Goal: Task Accomplishment & Management: Use online tool/utility

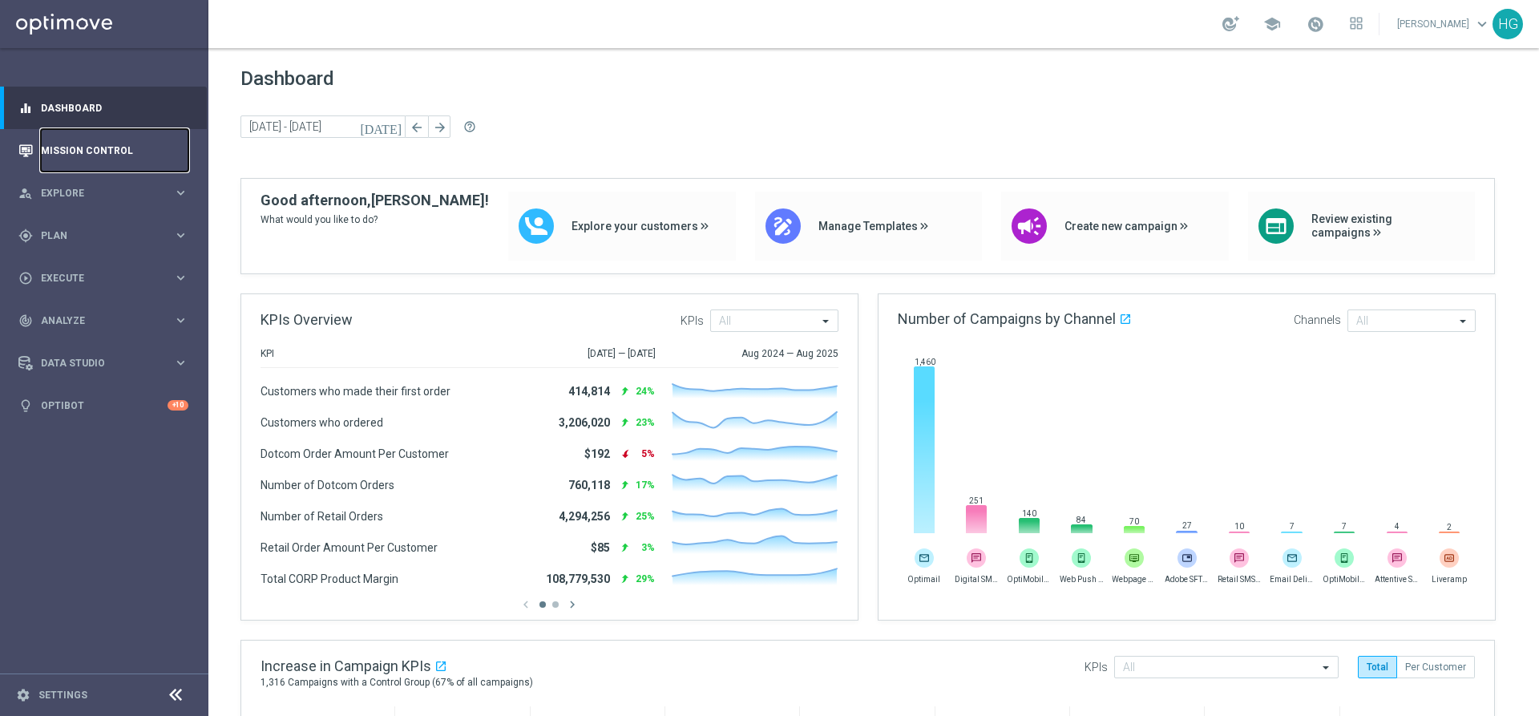
click at [95, 139] on link "Mission Control" at bounding box center [114, 150] width 147 height 42
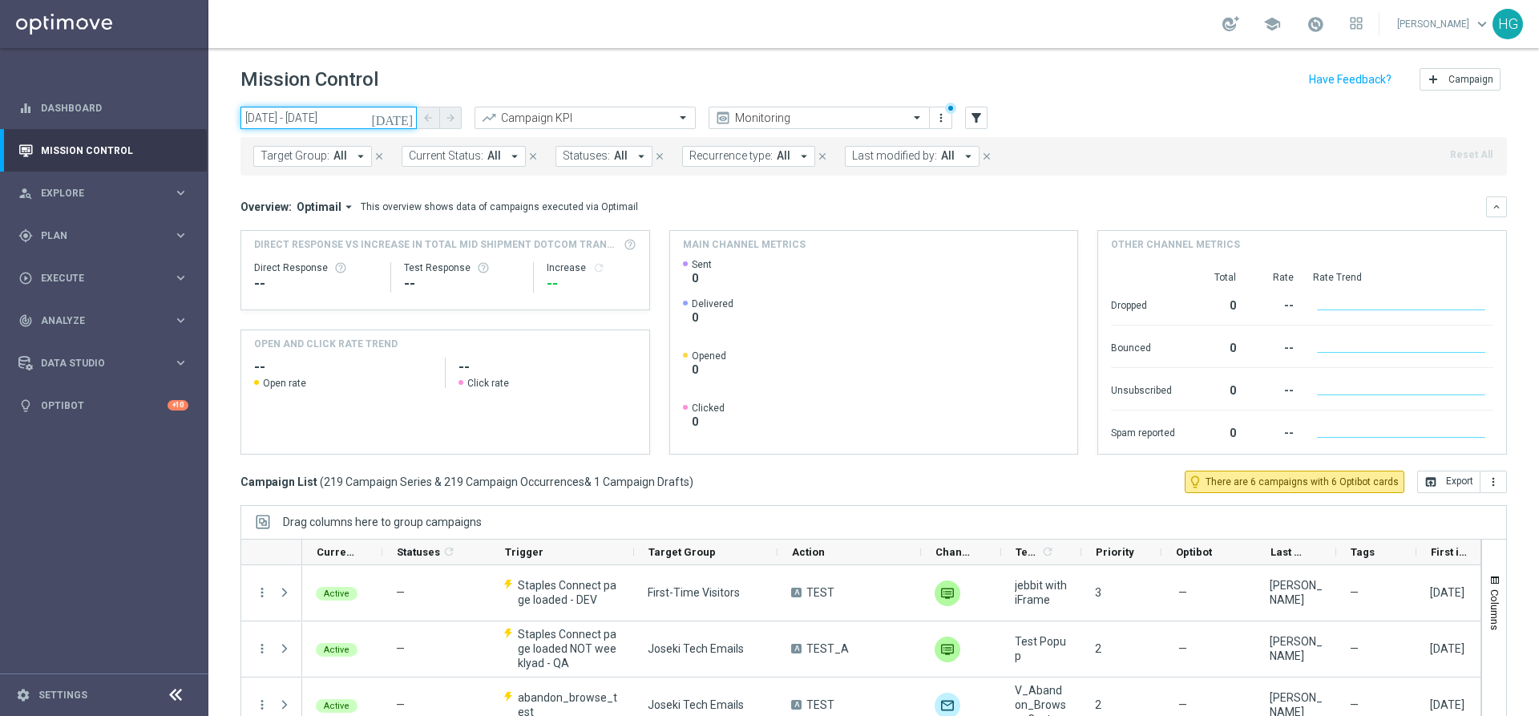
click at [350, 121] on input "[DATE] - [DATE]" at bounding box center [328, 118] width 176 height 22
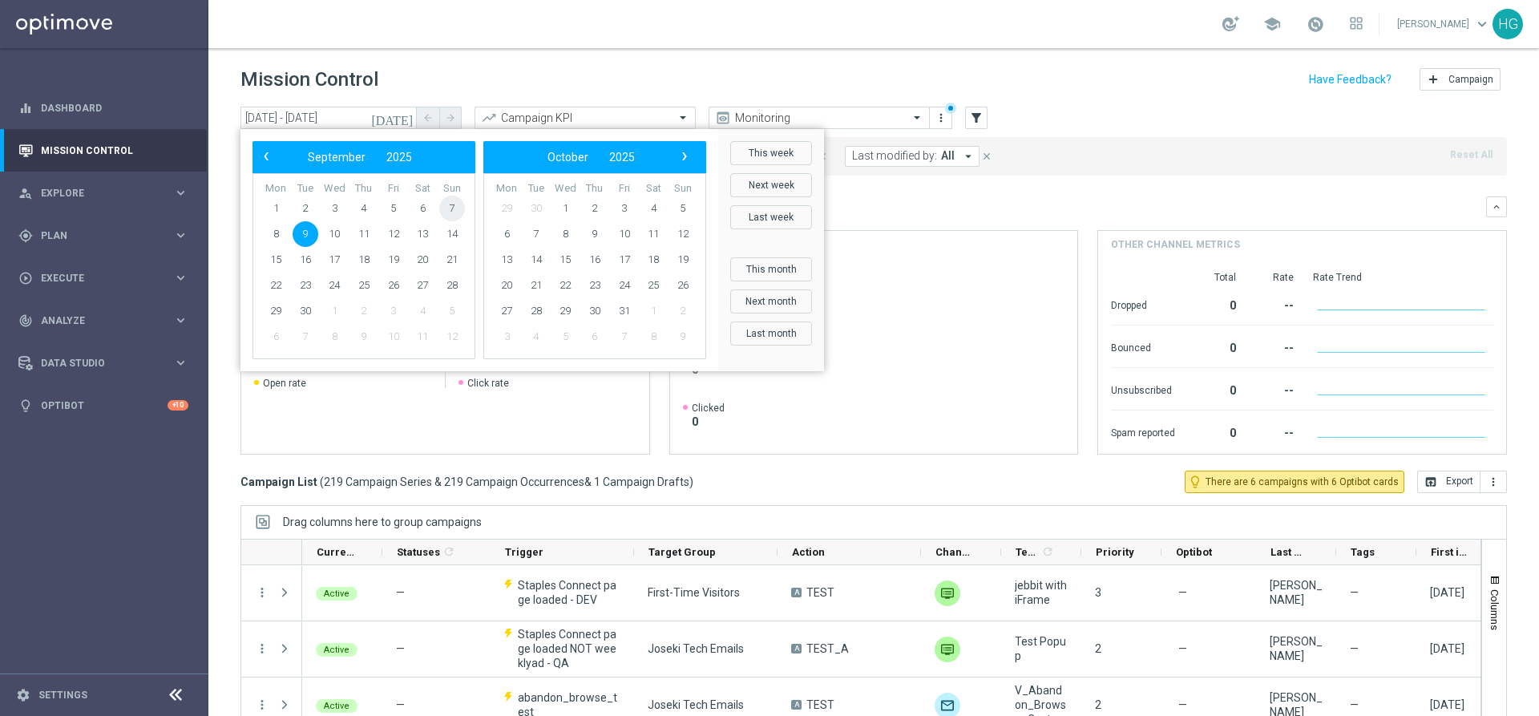
click at [454, 204] on span "7" at bounding box center [452, 209] width 26 height 26
click at [454, 210] on span "7" at bounding box center [452, 209] width 26 height 26
type input "[DATE] - [DATE]"
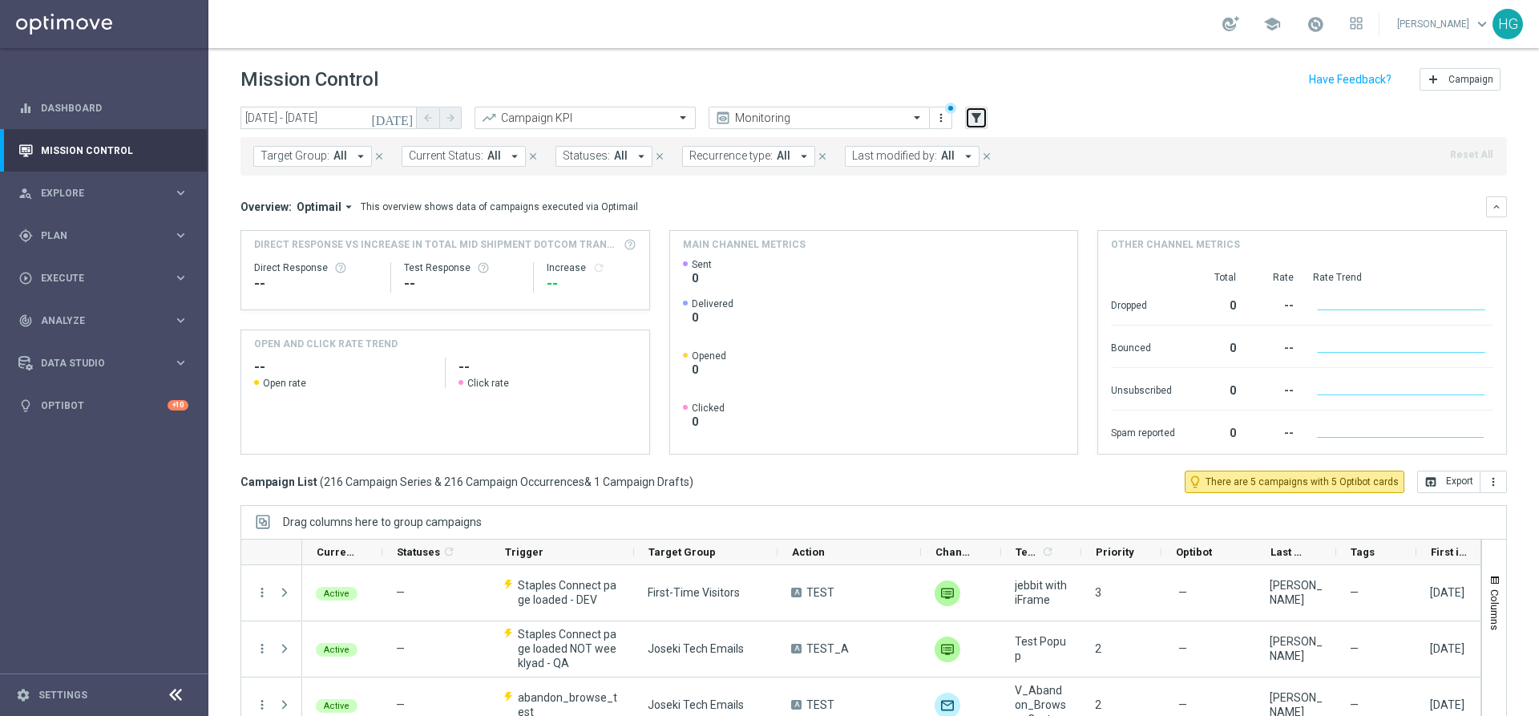
click at [976, 115] on icon "filter_alt" at bounding box center [976, 118] width 14 height 14
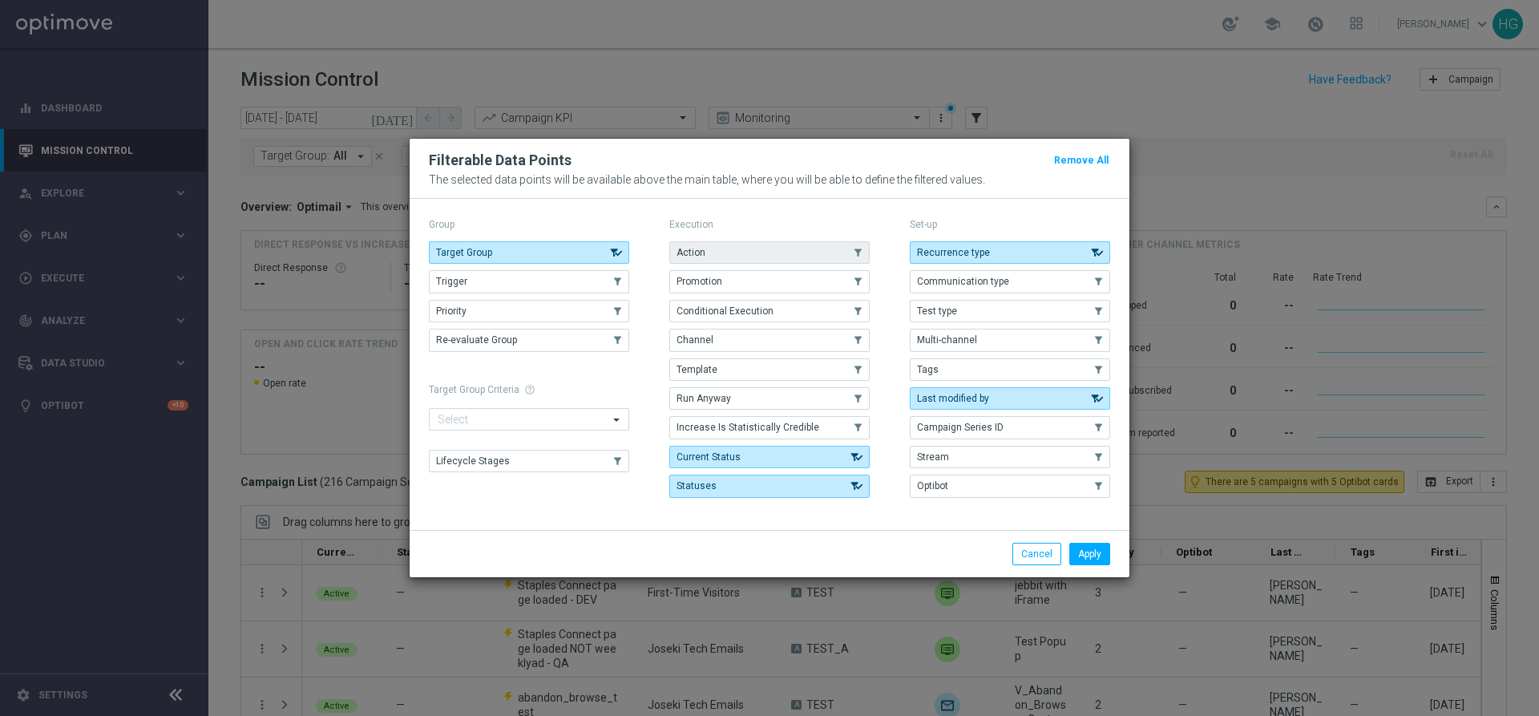
click at [711, 247] on button "Action" at bounding box center [769, 252] width 200 height 22
click at [1088, 556] on button "Apply" at bounding box center [1089, 554] width 41 height 22
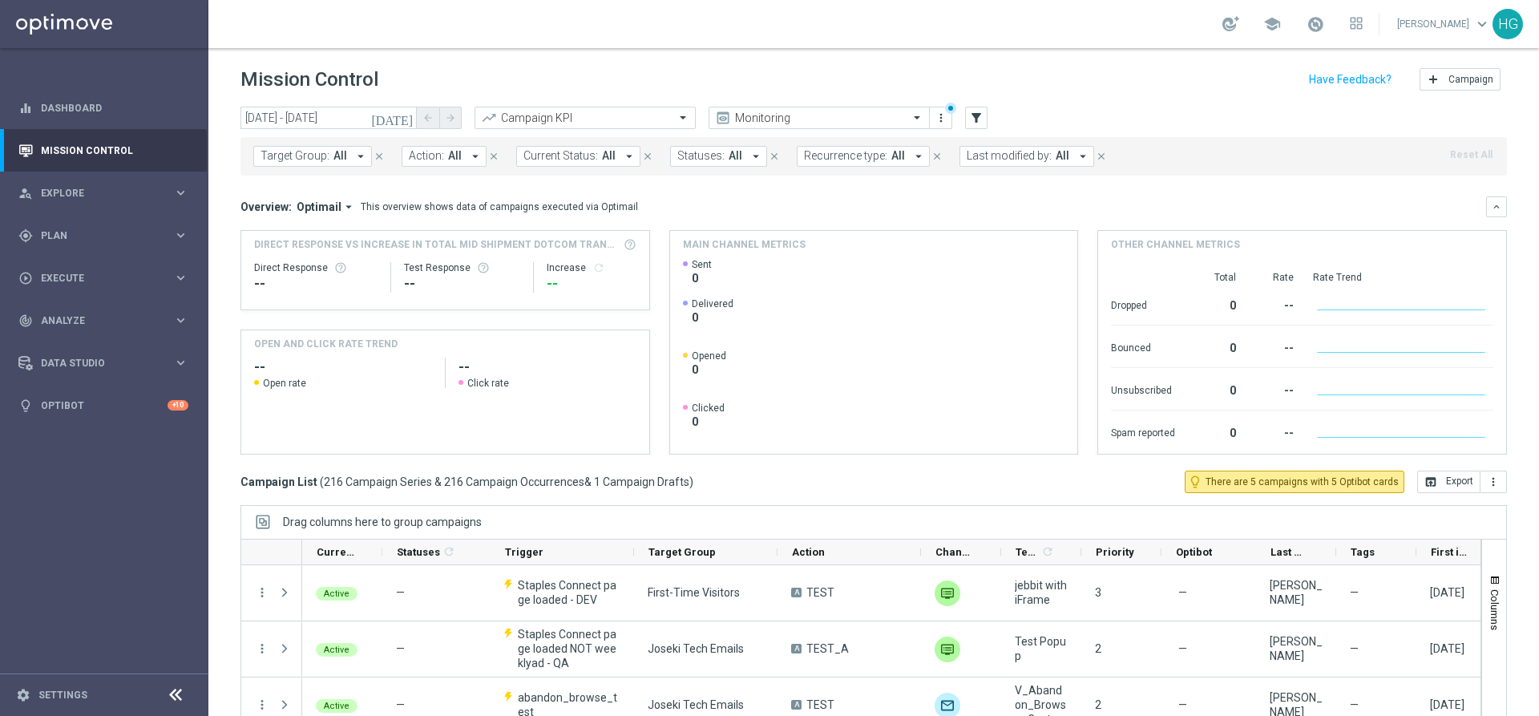
click at [438, 155] on span "Action:" at bounding box center [426, 156] width 35 height 14
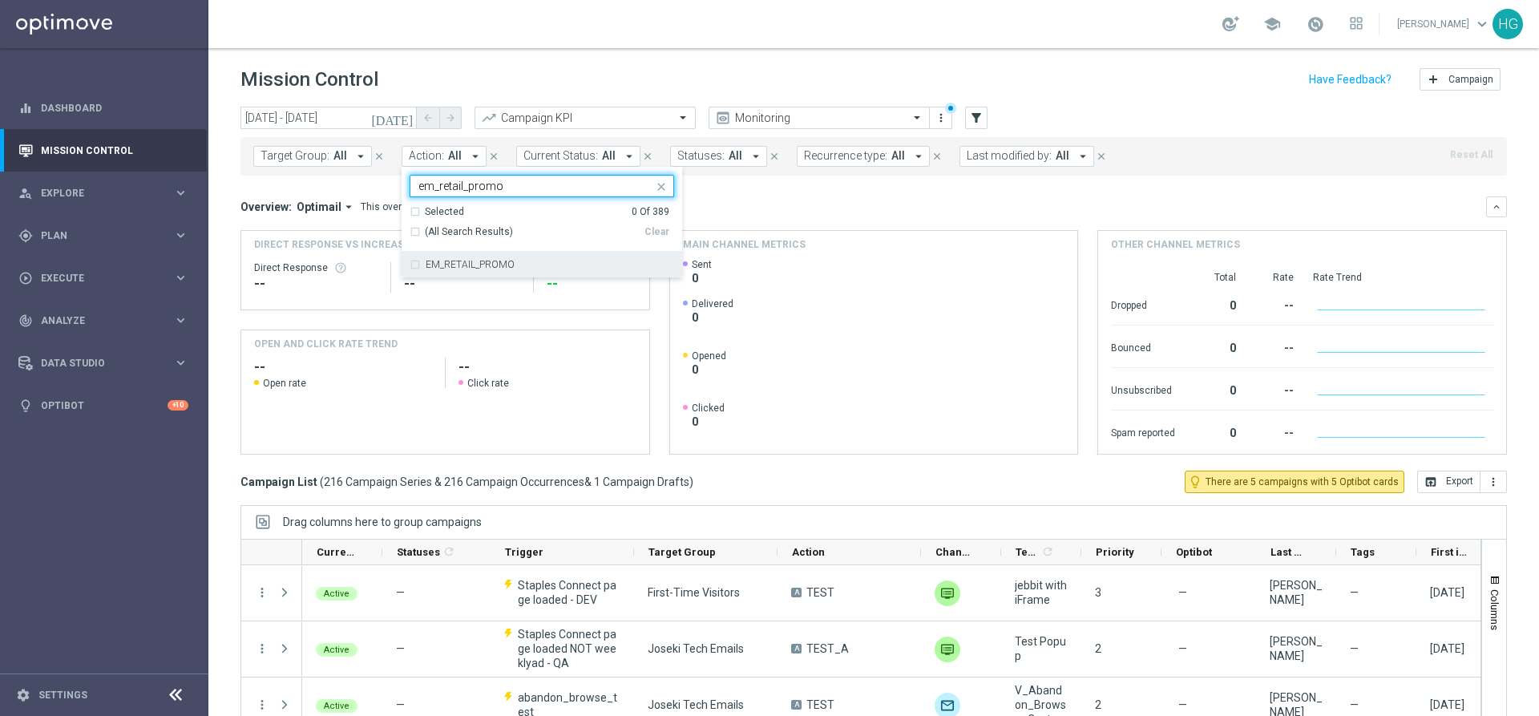
click at [455, 267] on label "EM_RETAIL_PROMO" at bounding box center [470, 265] width 89 height 10
type input "em_retail_promo"
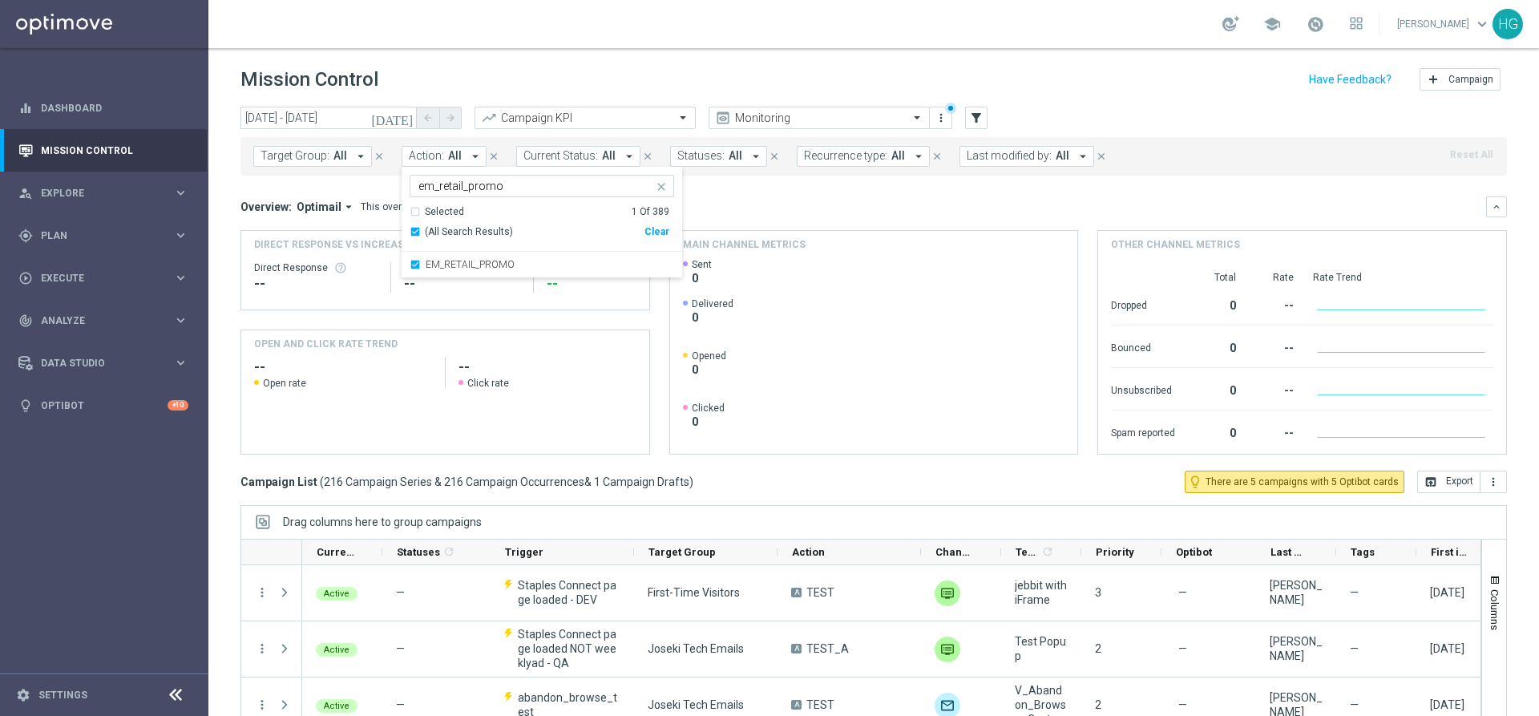
click at [688, 55] on header "Mission Control add Campaign" at bounding box center [873, 77] width 1330 height 58
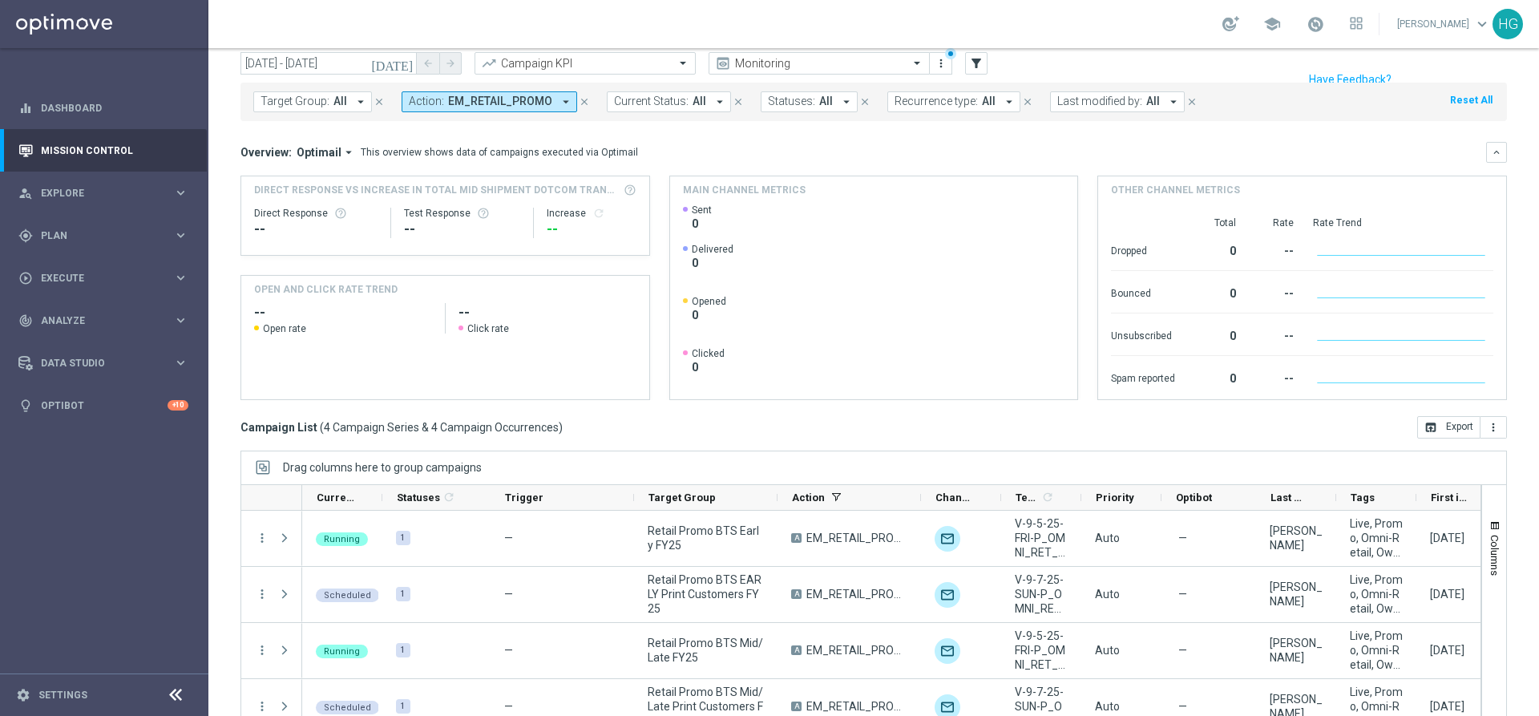
scroll to position [80, 0]
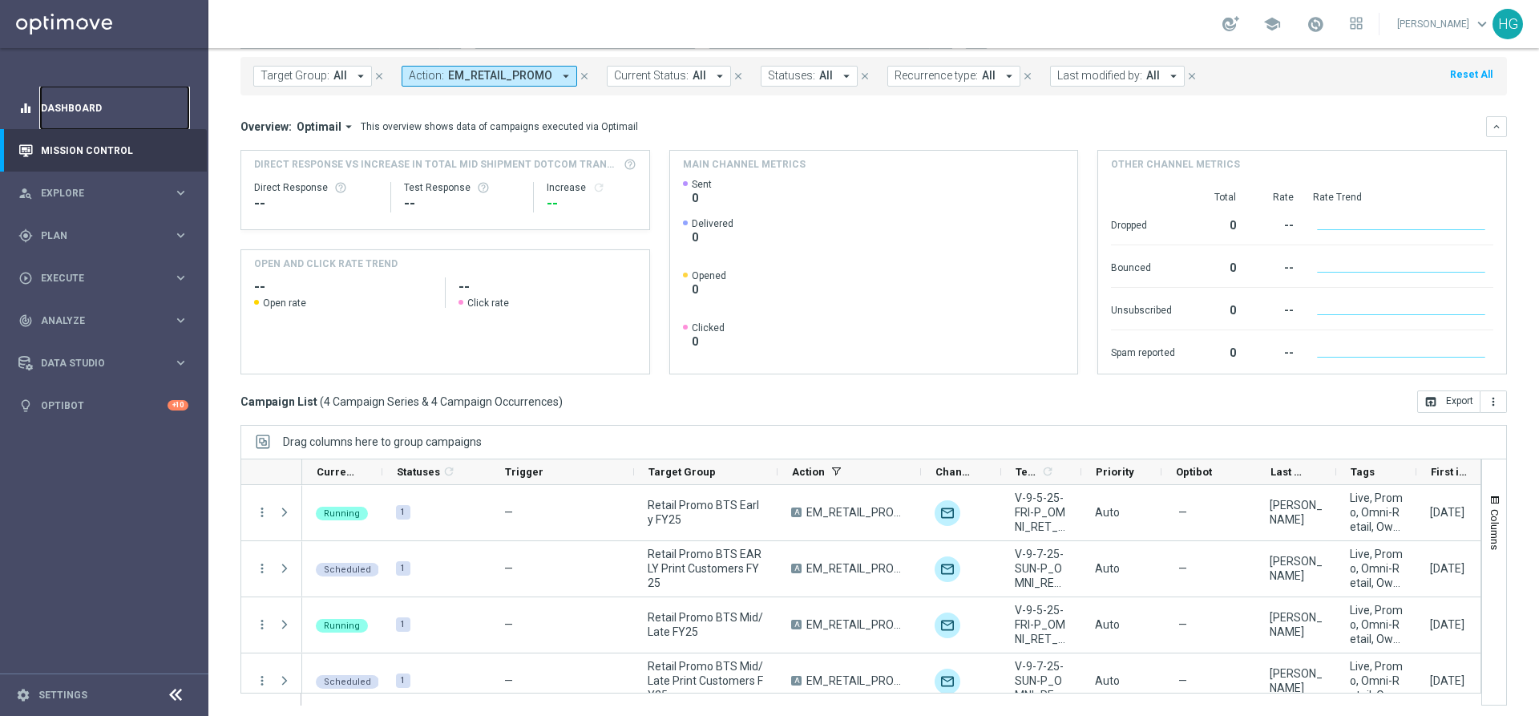
click at [99, 114] on link "Dashboard" at bounding box center [114, 108] width 147 height 42
